Goal: Find specific page/section: Find specific page/section

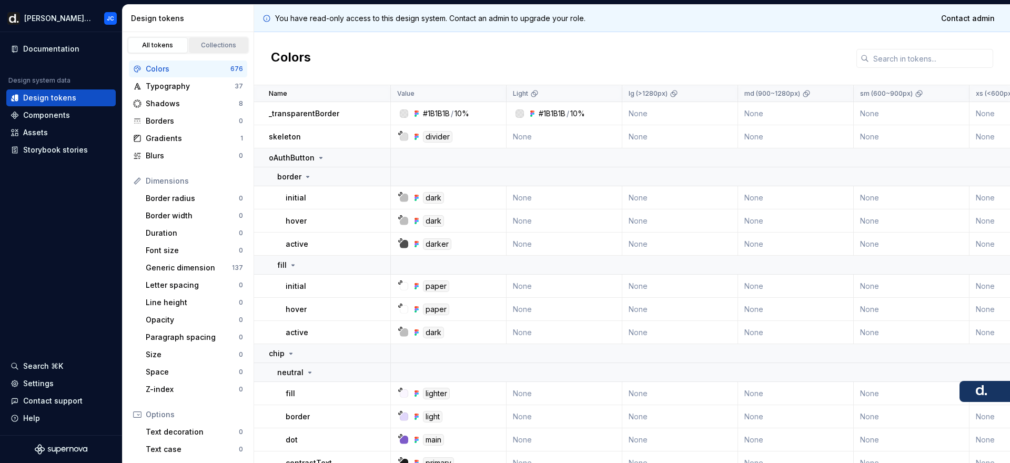
click at [205, 48] on div "Collections" at bounding box center [219, 45] width 53 height 8
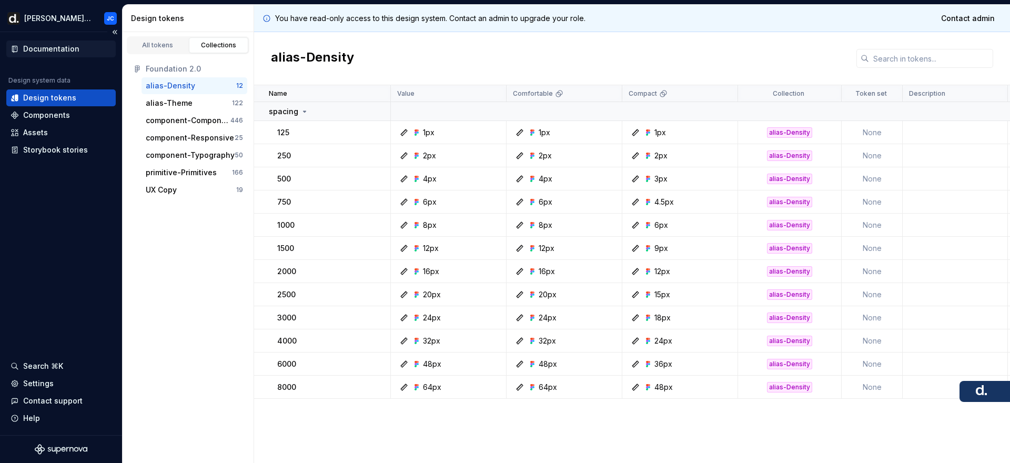
click at [75, 44] on div "Documentation" at bounding box center [51, 49] width 56 height 11
